Goal: Navigation & Orientation: Find specific page/section

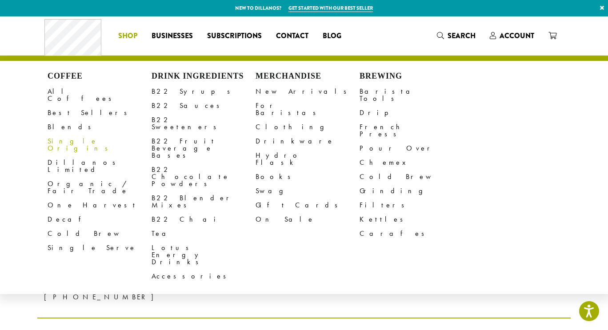
click at [68, 134] on link "Single Origins" at bounding box center [100, 144] width 104 height 21
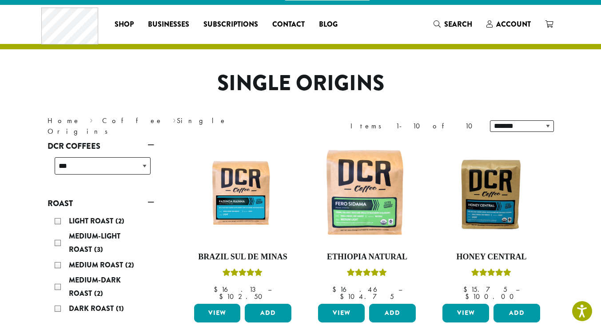
scroll to position [11, 0]
